Goal: Check status: Check status

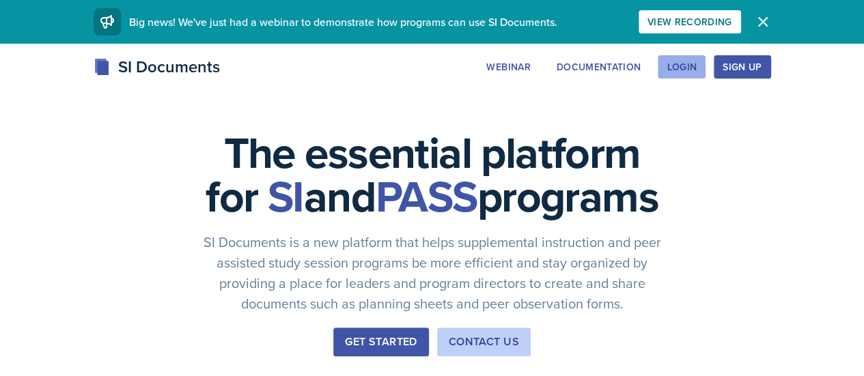
click at [696, 68] on div "Login" at bounding box center [681, 66] width 30 height 11
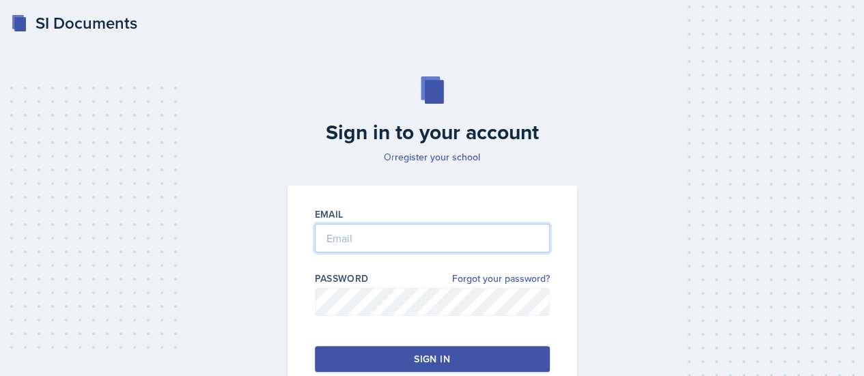
type input "[EMAIL_ADDRESS][DOMAIN_NAME]"
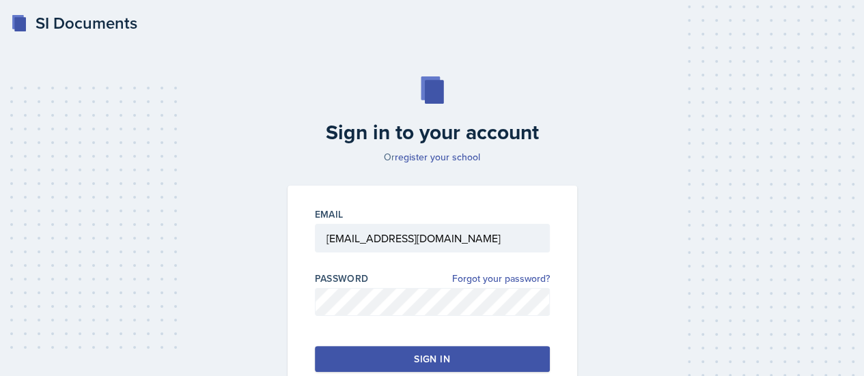
scroll to position [93, 0]
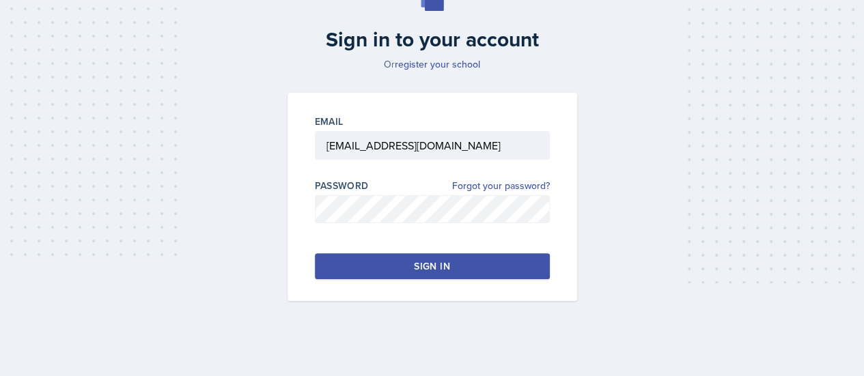
click at [454, 259] on button "Sign in" at bounding box center [432, 266] width 235 height 26
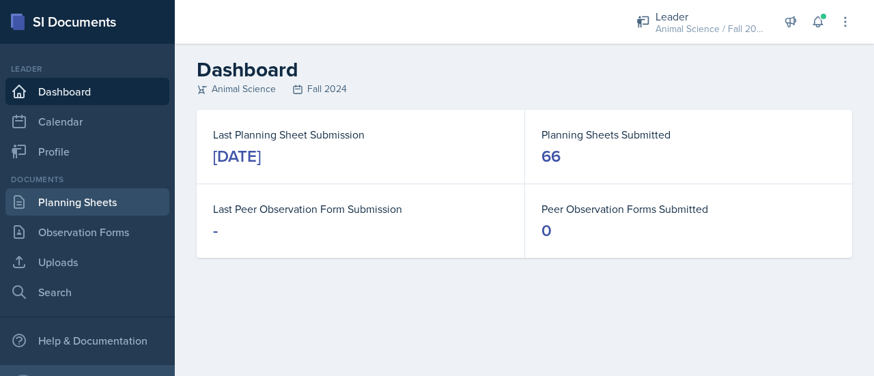
click at [79, 199] on link "Planning Sheets" at bounding box center [87, 201] width 164 height 27
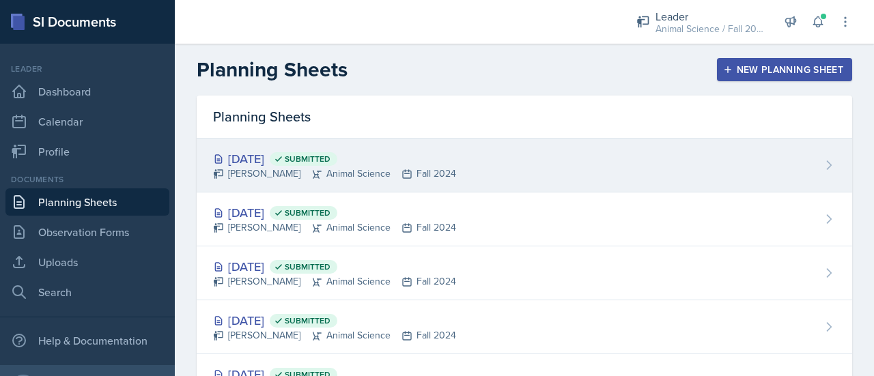
click at [272, 162] on div "[DATE] Submitted" at bounding box center [334, 159] width 243 height 18
